Goal: Information Seeking & Learning: Compare options

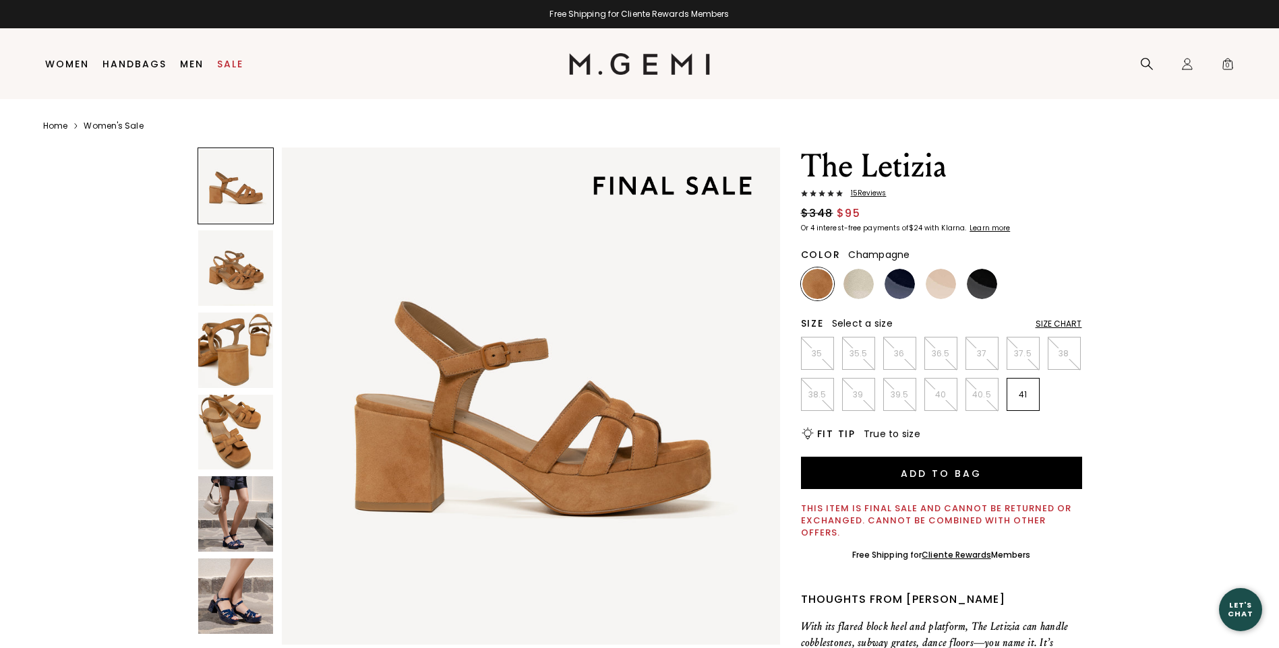
click at [851, 291] on img at bounding box center [858, 284] width 30 height 30
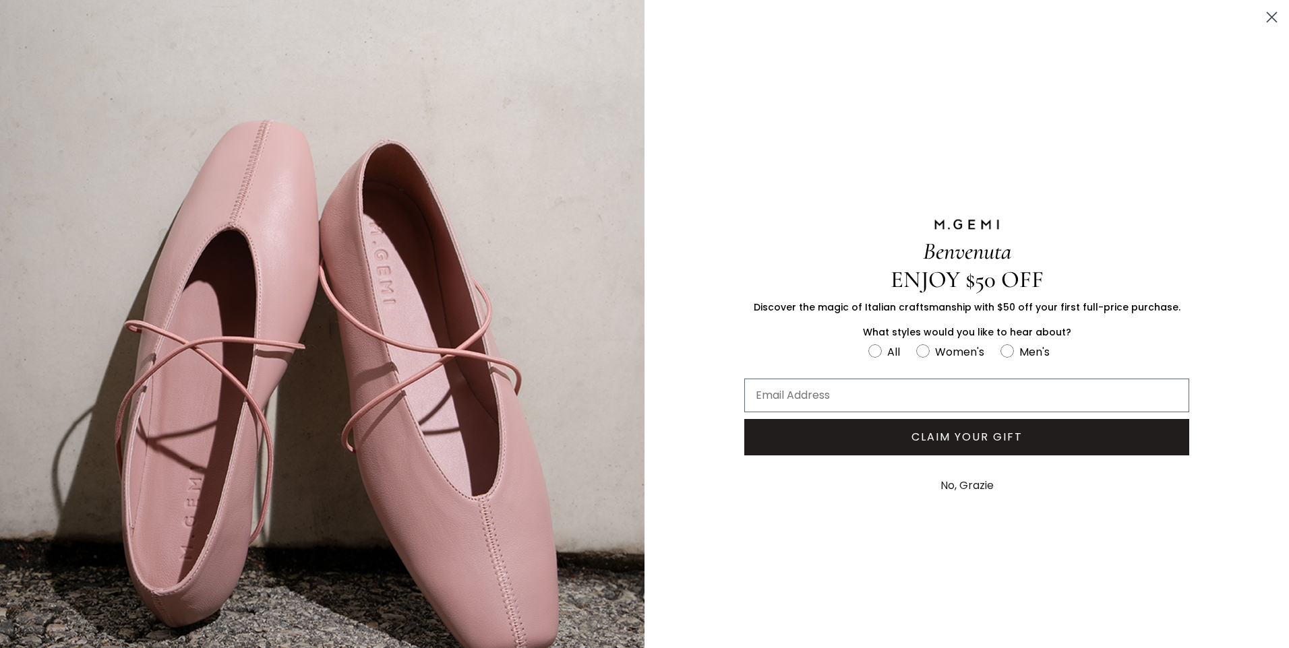
click at [1267, 16] on icon "Close dialog" at bounding box center [1271, 17] width 9 height 9
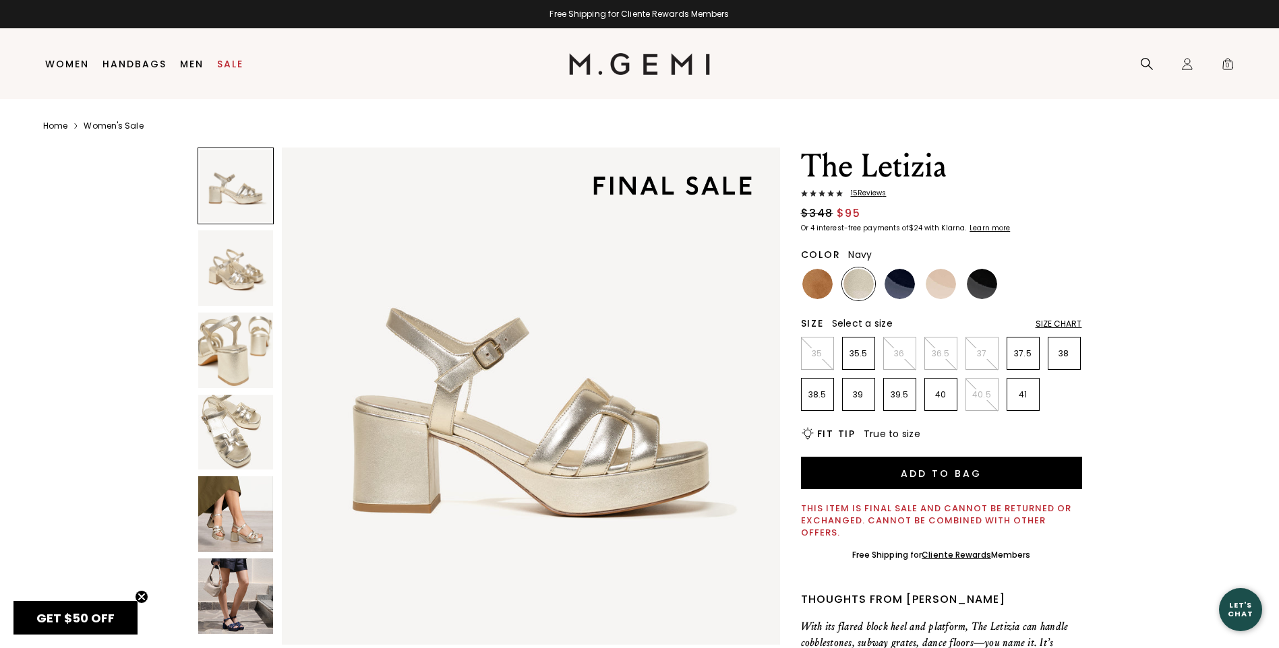
click at [894, 286] on img at bounding box center [899, 284] width 30 height 30
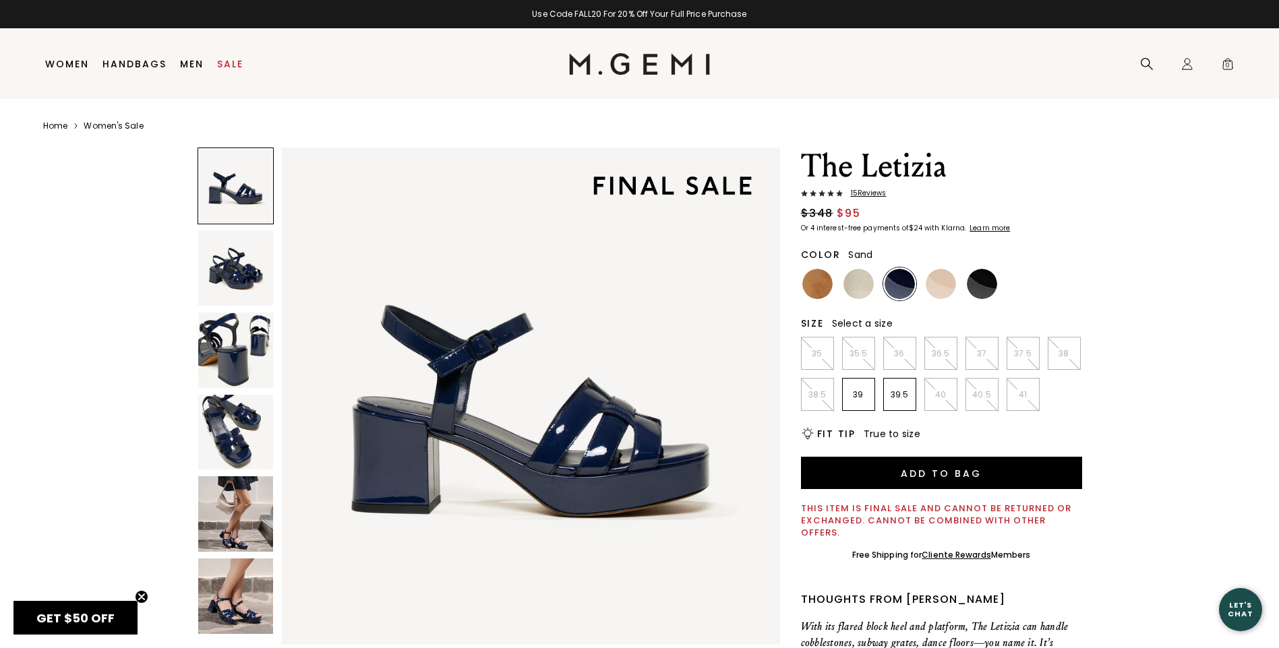
click at [932, 290] on img at bounding box center [940, 284] width 30 height 30
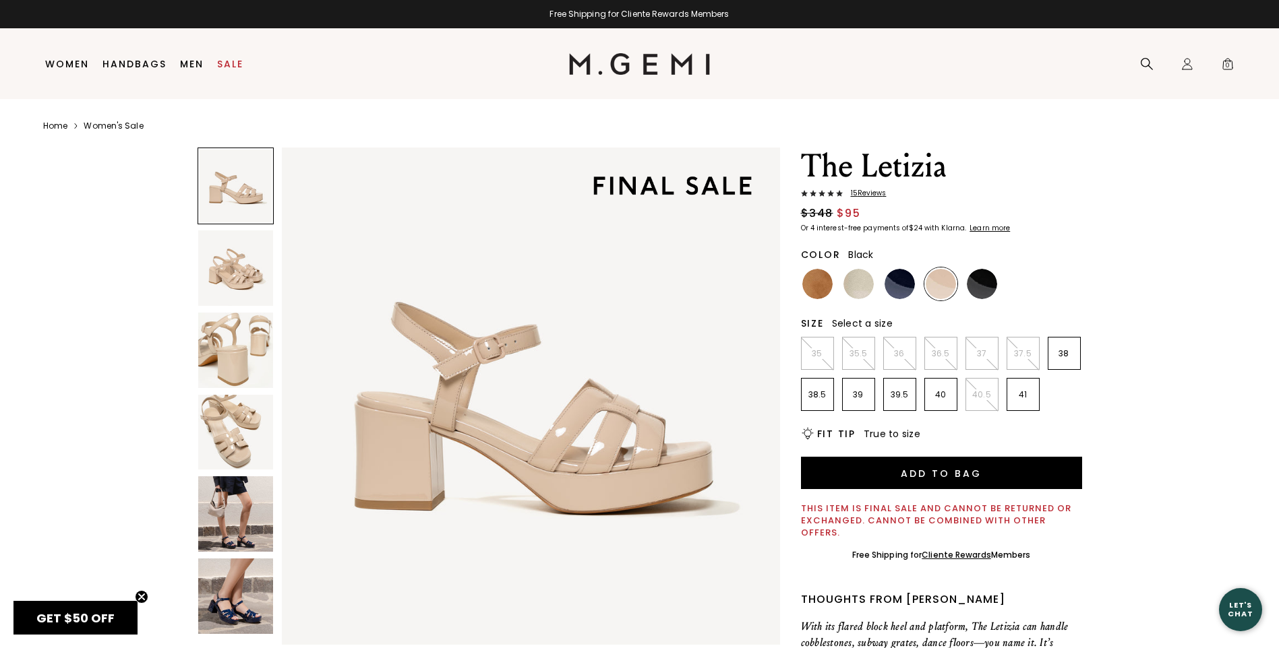
click at [979, 292] on img at bounding box center [982, 284] width 30 height 30
